Goal: Check status: Check status

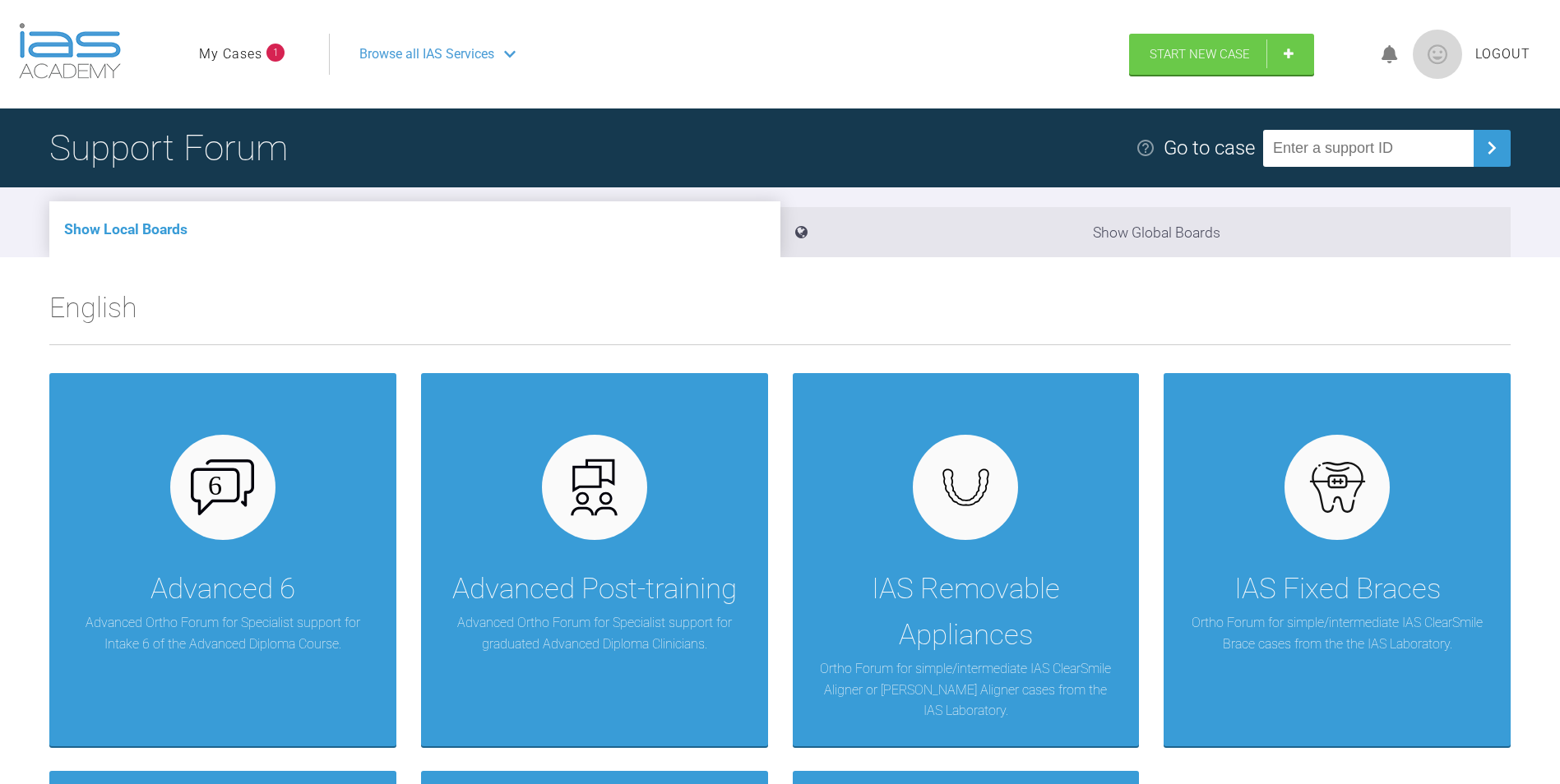
click at [255, 53] on link "My Cases" at bounding box center [231, 54] width 64 height 21
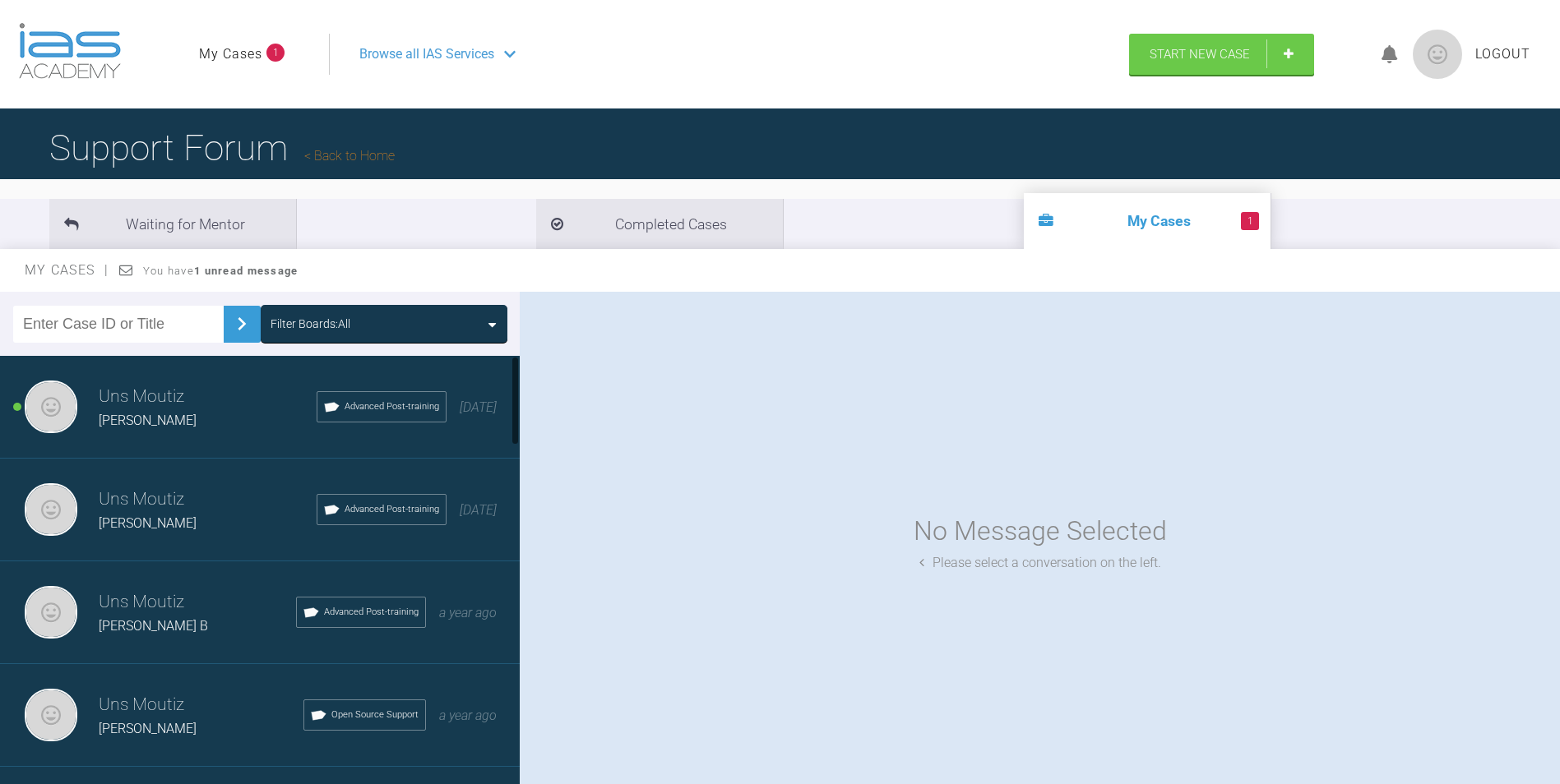
click at [121, 413] on span "[PERSON_NAME]" at bounding box center [147, 421] width 98 height 16
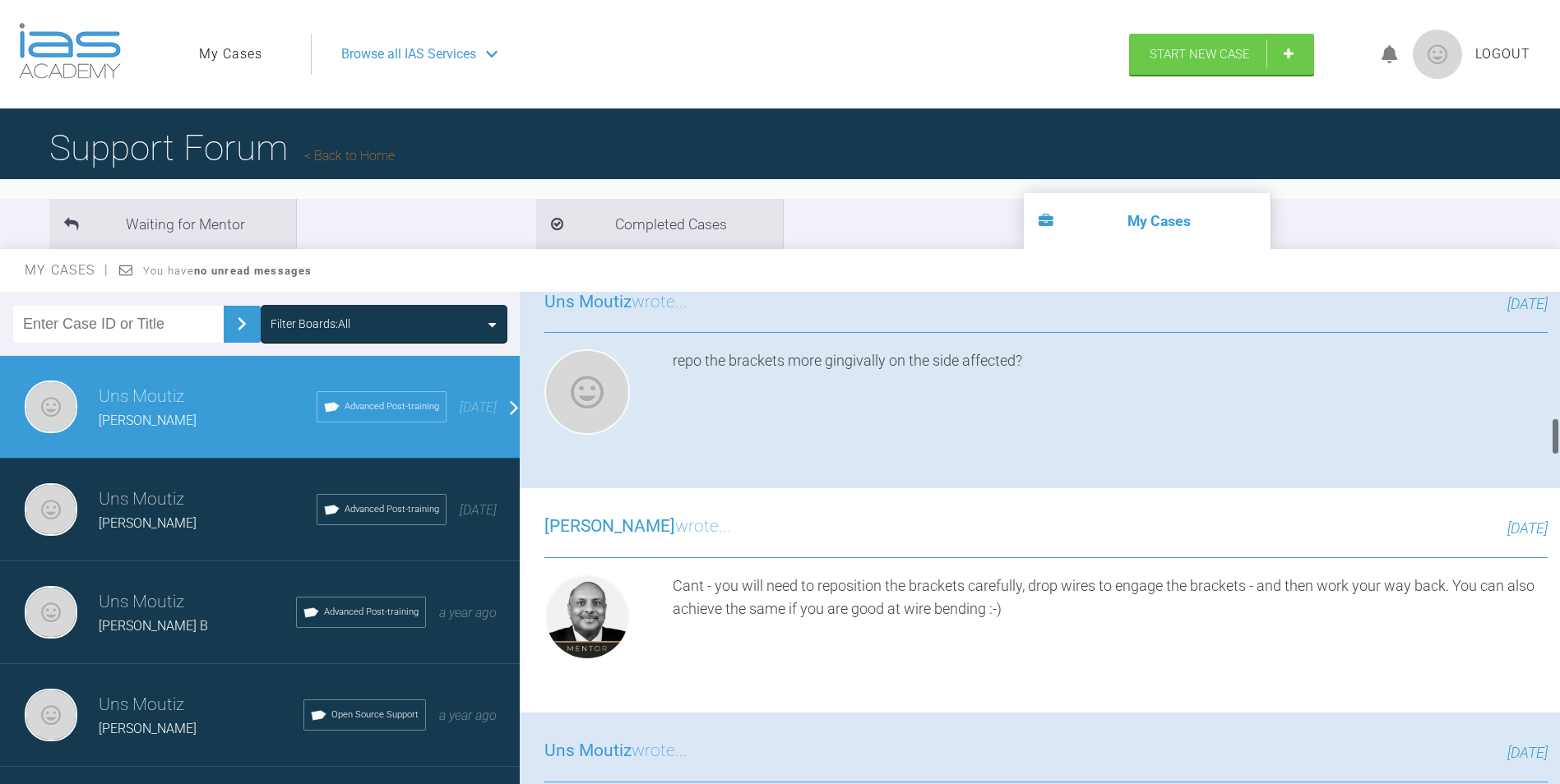
scroll to position [1644, 0]
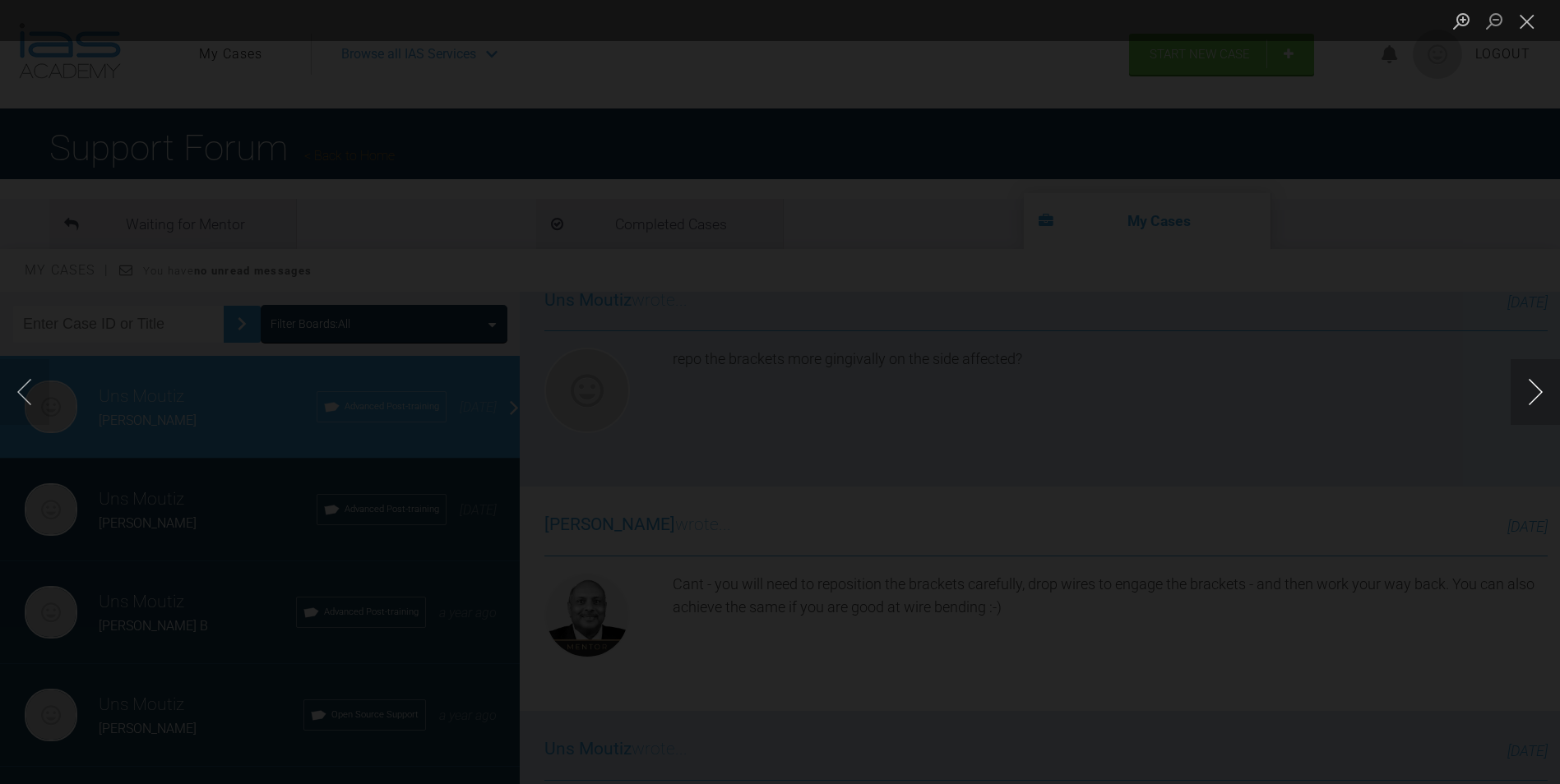
click at [1537, 375] on button "Next image" at bounding box center [1535, 392] width 50 height 66
click at [1526, 26] on button "Close lightbox" at bounding box center [1526, 21] width 33 height 29
